Goal: Information Seeking & Learning: Learn about a topic

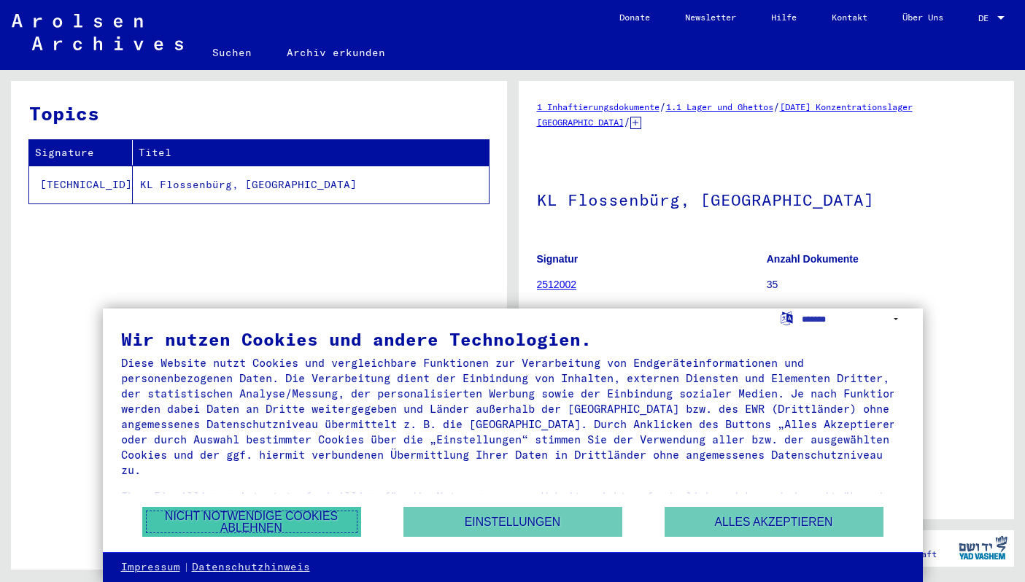
click at [315, 532] on button "Nicht notwendige Cookies ablehnen" at bounding box center [251, 522] width 219 height 30
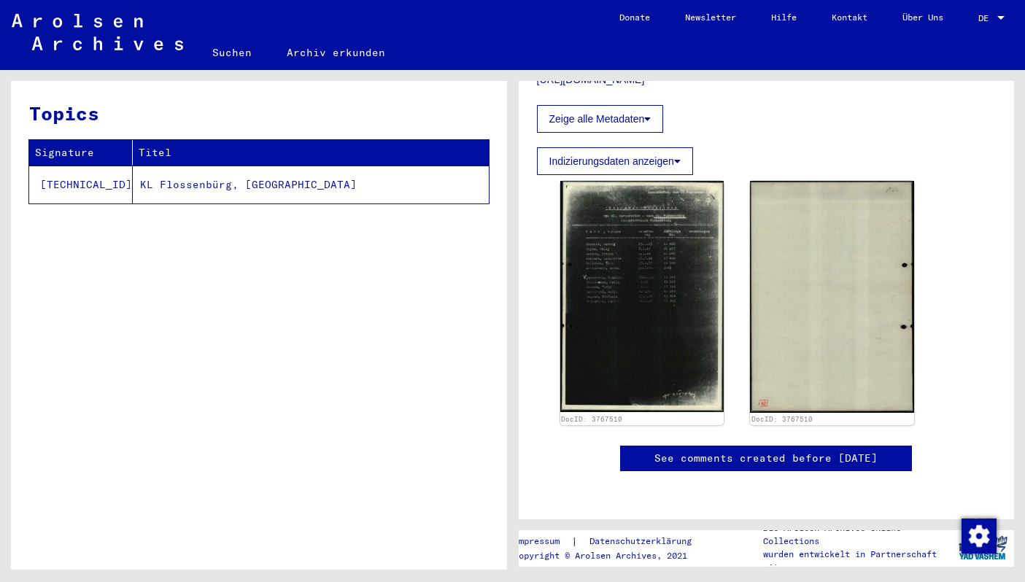
scroll to position [329, 0]
click at [611, 322] on img at bounding box center [643, 296] width 164 height 231
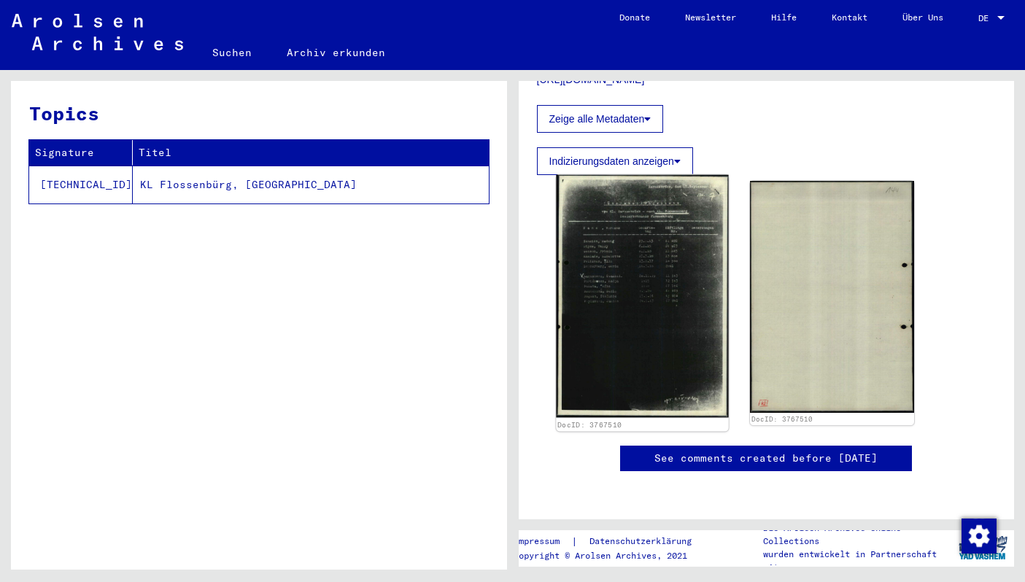
click at [604, 244] on img at bounding box center [642, 295] width 172 height 243
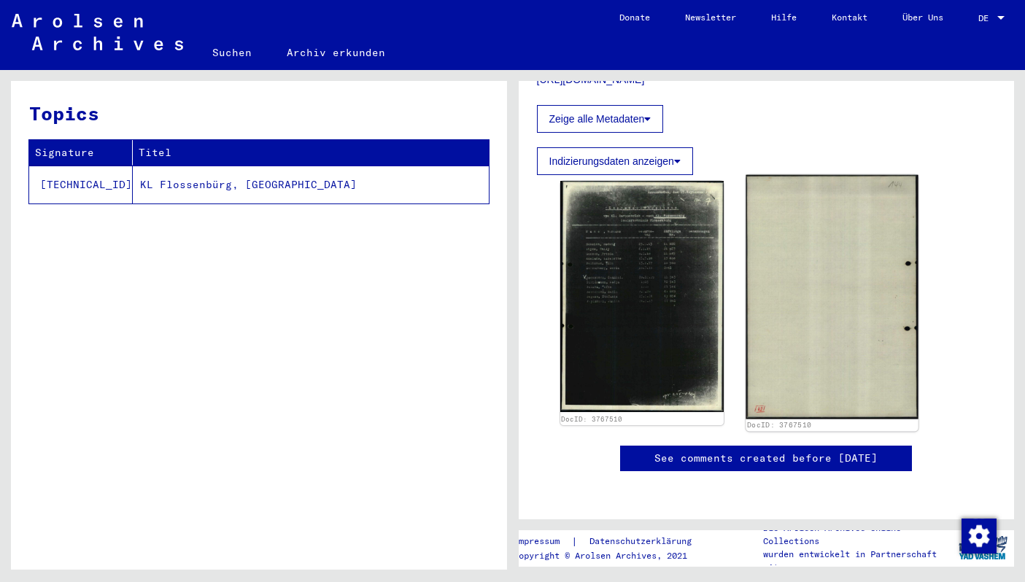
click at [834, 331] on img at bounding box center [833, 296] width 172 height 245
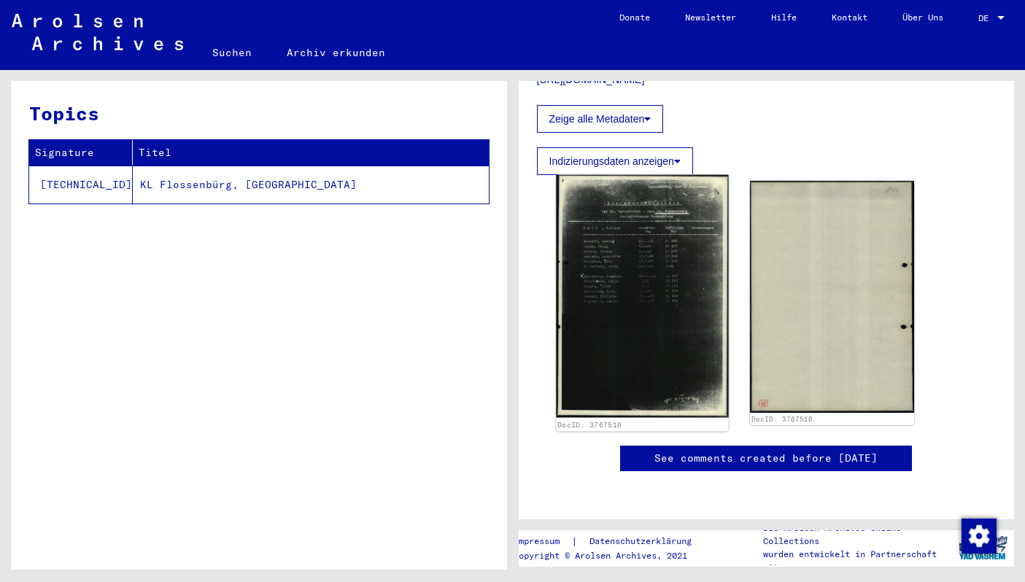
click at [642, 267] on img at bounding box center [642, 295] width 172 height 243
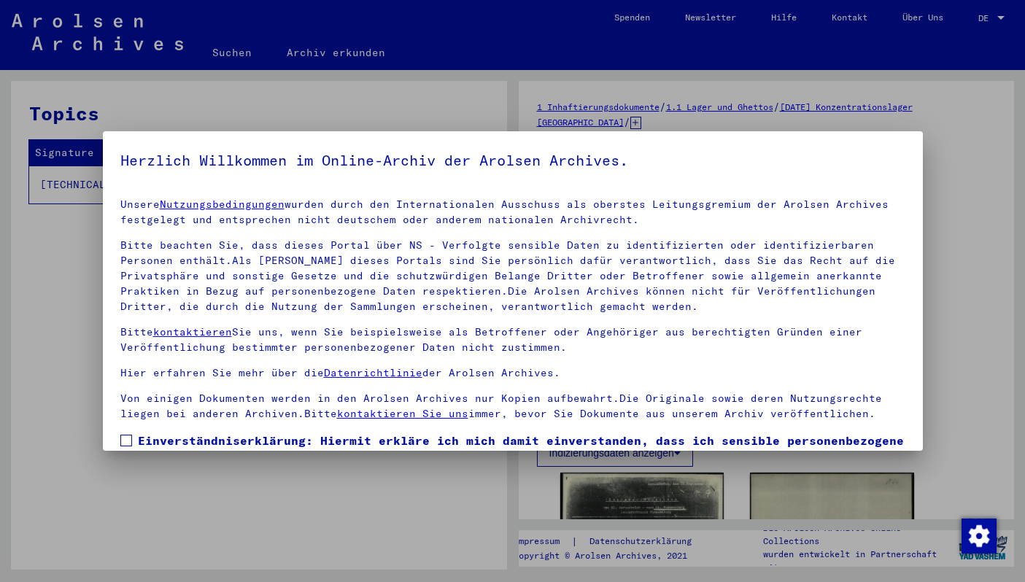
scroll to position [103, 0]
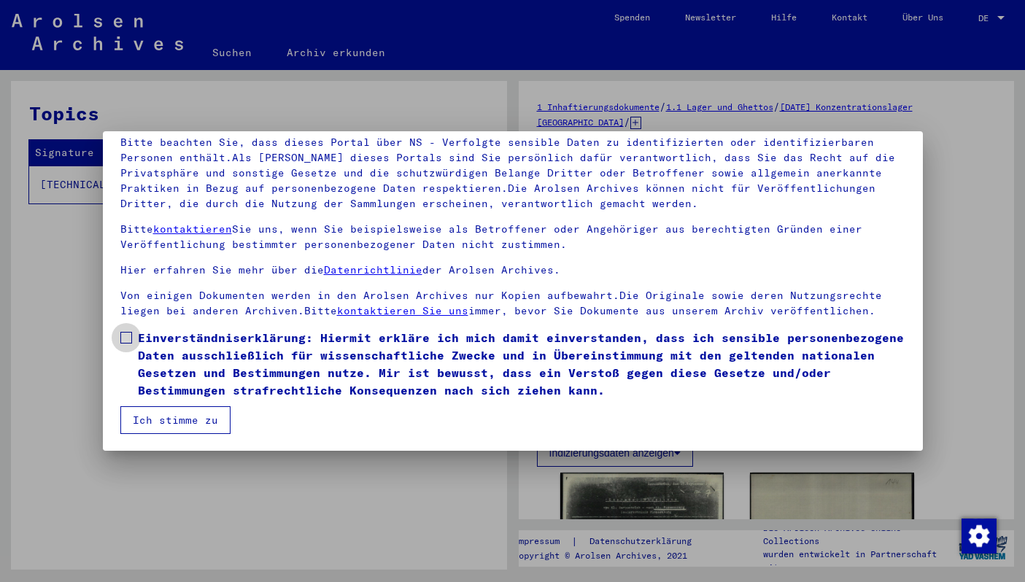
click at [160, 355] on span "Einverständniserklärung: Hiermit erkläre ich mich damit einverstanden, dass ich…" at bounding box center [522, 364] width 768 height 70
click at [174, 444] on mat-dialog-container "Herzlich Willkommen im Online-Archiv der Arolsen Archives. Unsere Nutzungsbedin…" at bounding box center [513, 291] width 820 height 320
click at [174, 418] on button "Ich stimme zu" at bounding box center [175, 421] width 110 height 28
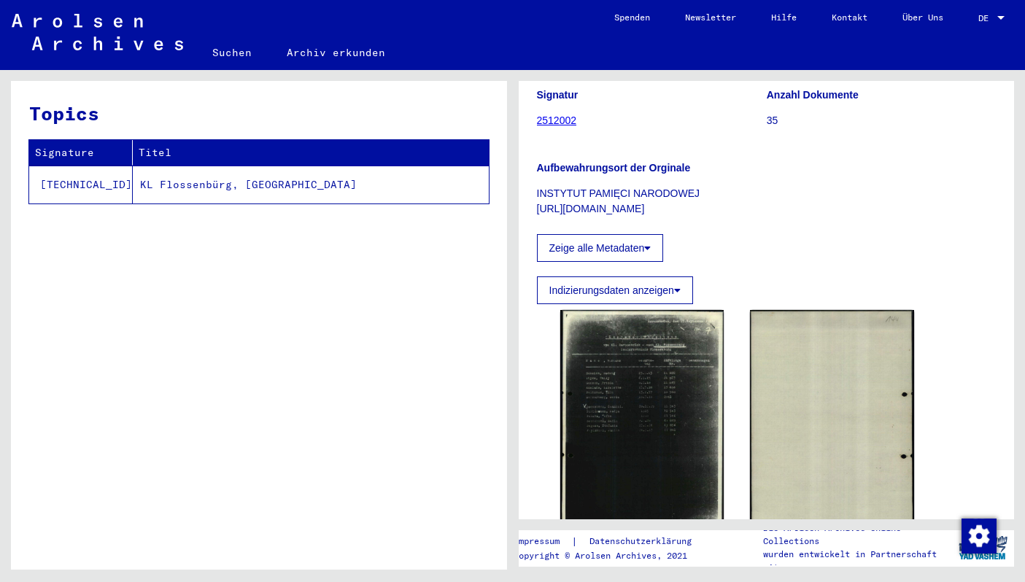
scroll to position [165, 0]
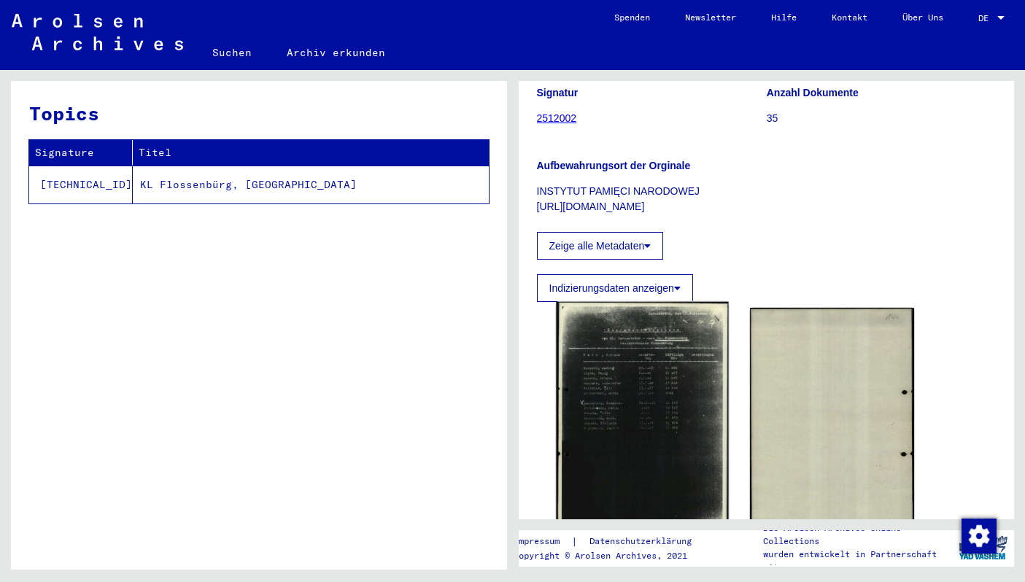
click at [657, 379] on img at bounding box center [642, 423] width 172 height 243
